Goal: Task Accomplishment & Management: Manage account settings

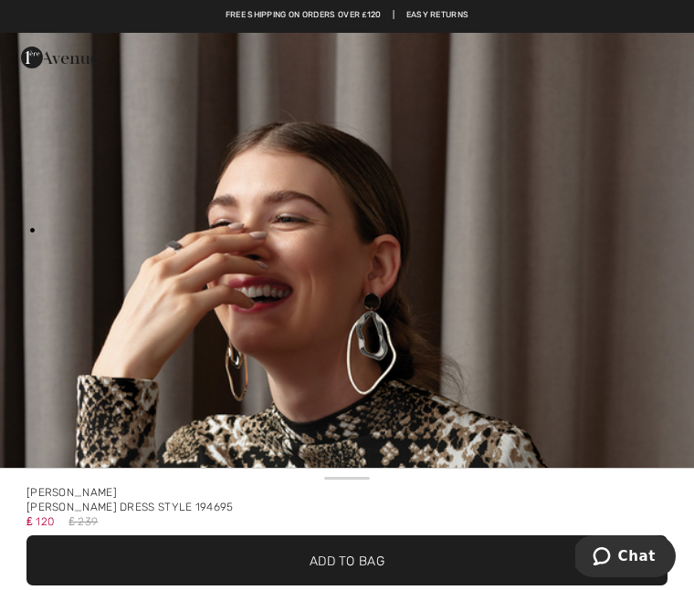
click at [658, 404] on img "1 / 1" at bounding box center [347, 552] width 694 height 1039
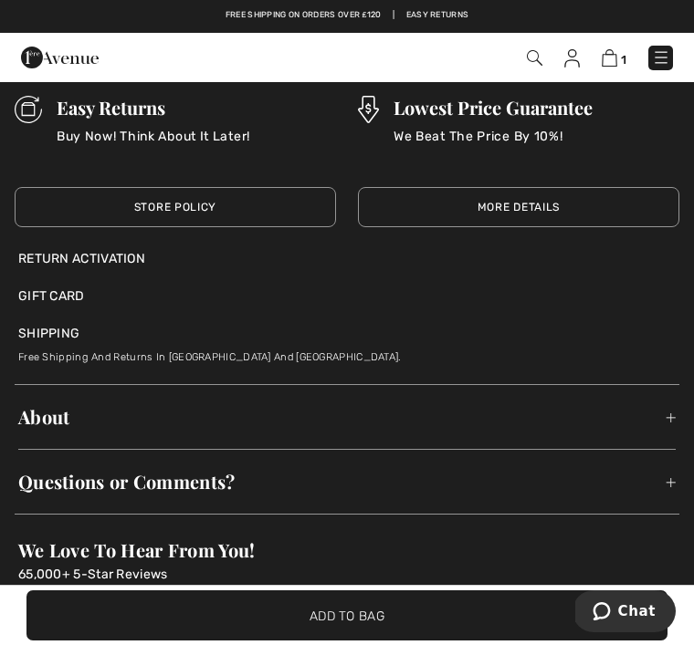
click at [576, 59] on img at bounding box center [572, 58] width 16 height 18
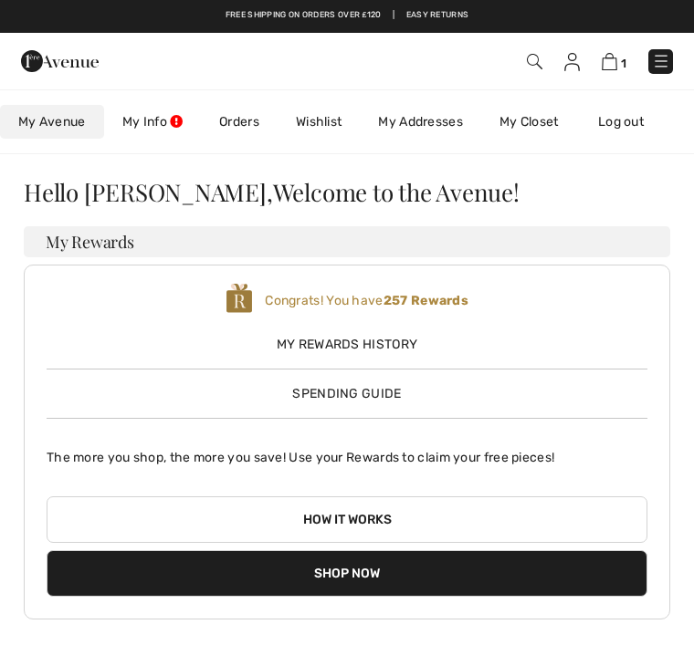
click at [245, 113] on link "Orders" at bounding box center [239, 122] width 77 height 34
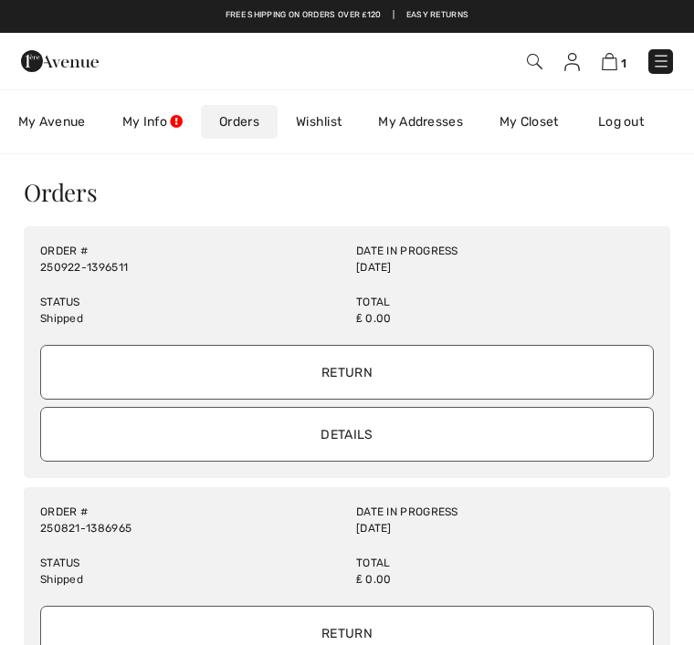
click at [166, 110] on link "My Info" at bounding box center [152, 122] width 97 height 34
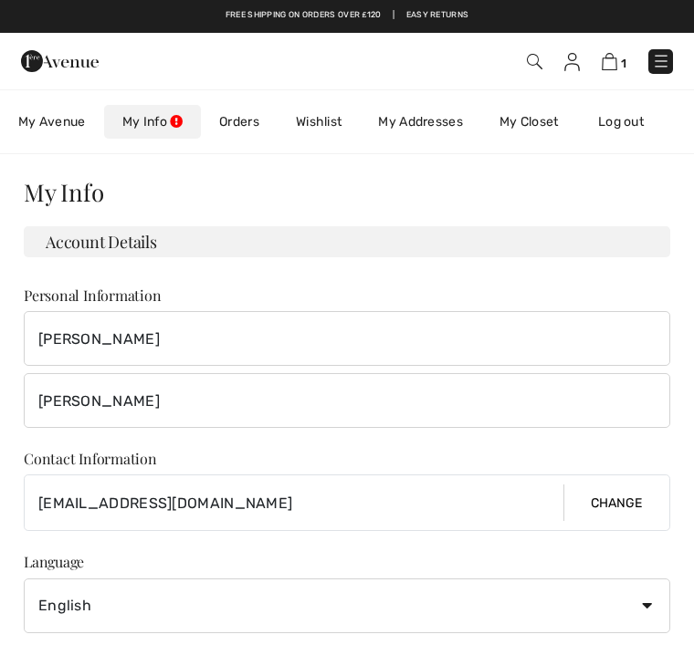
click at [80, 121] on span "My Avenue" at bounding box center [52, 121] width 68 height 19
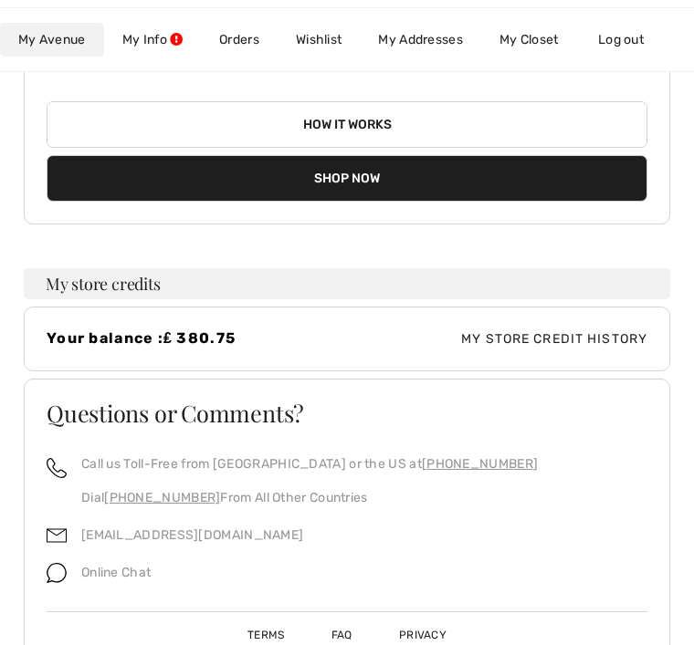
scroll to position [402, 0]
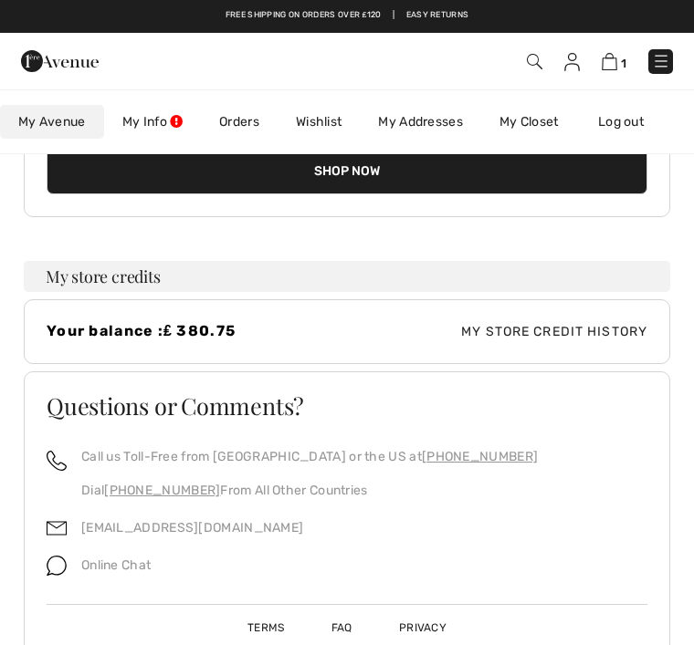
click at [664, 61] on img at bounding box center [661, 61] width 18 height 18
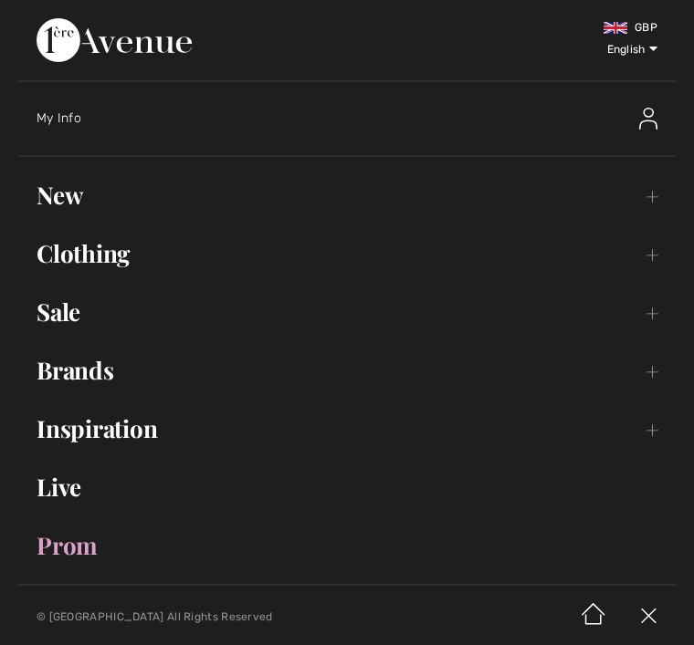
click at [80, 494] on link "Live" at bounding box center [346, 487] width 657 height 40
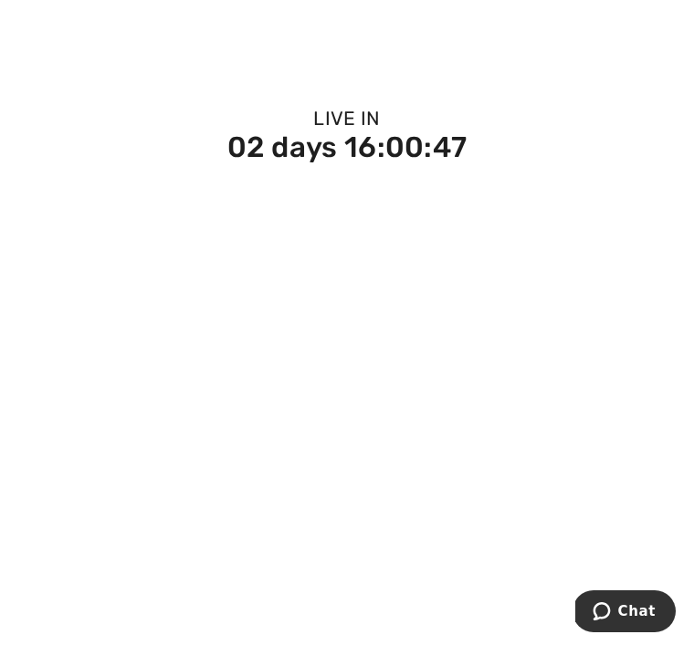
click at [615, 50] on div at bounding box center [347, 41] width 694 height 82
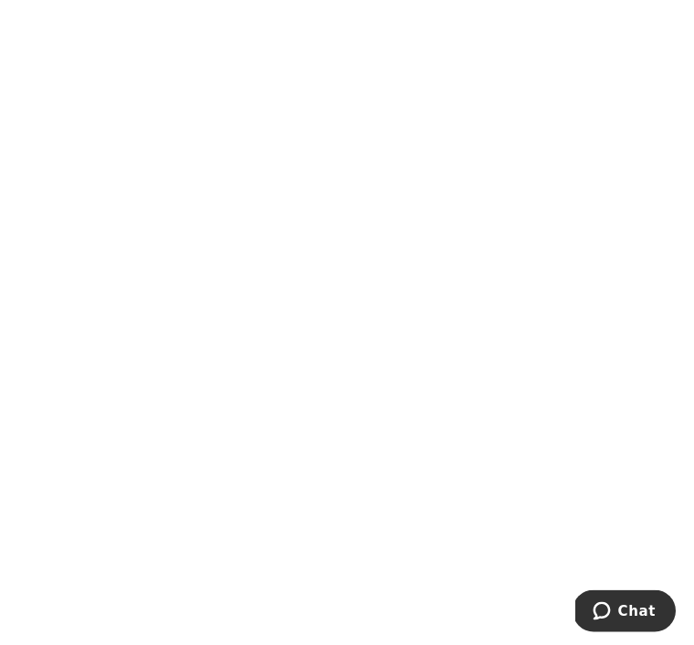
scroll to position [698, 0]
